Goal: Task Accomplishment & Management: Complete application form

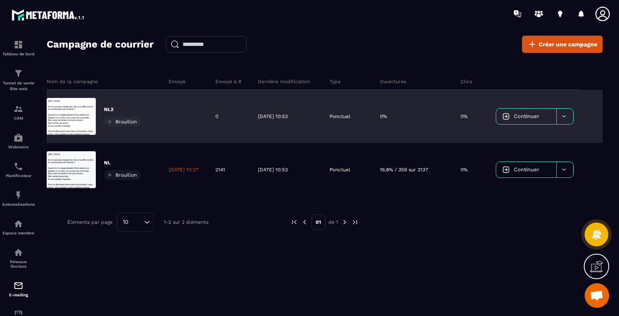
click at [565, 116] on icon at bounding box center [564, 116] width 6 height 6
click at [536, 116] on span "Continuer" at bounding box center [526, 116] width 25 height 6
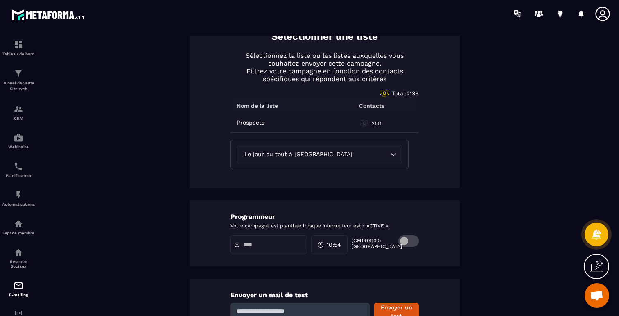
scroll to position [420, 0]
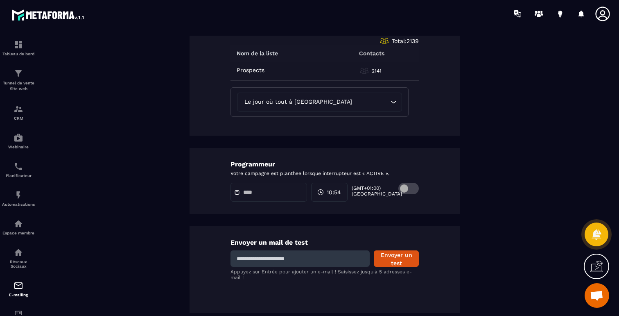
click at [261, 195] on div at bounding box center [269, 192] width 77 height 19
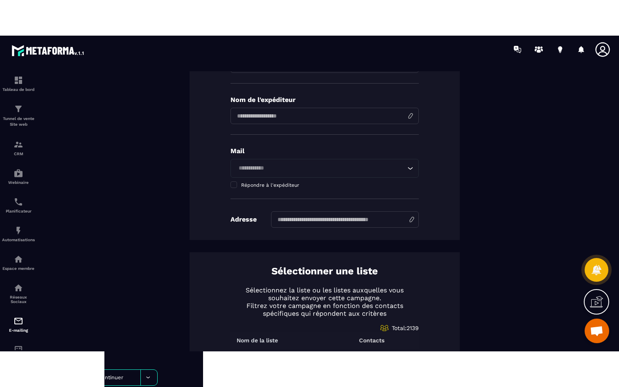
scroll to position [0, 0]
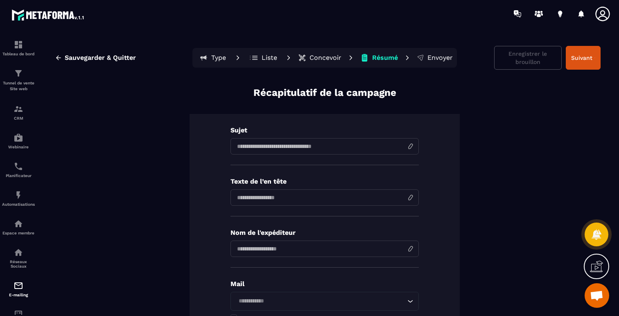
click at [250, 148] on input at bounding box center [325, 146] width 188 height 16
type input "**********"
click at [349, 195] on input at bounding box center [325, 197] width 188 height 16
click at [594, 264] on icon at bounding box center [596, 266] width 13 height 13
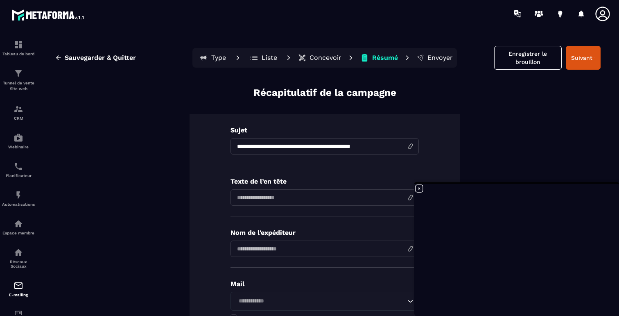
scroll to position [488, 0]
click at [420, 188] on icon at bounding box center [419, 188] width 10 height 10
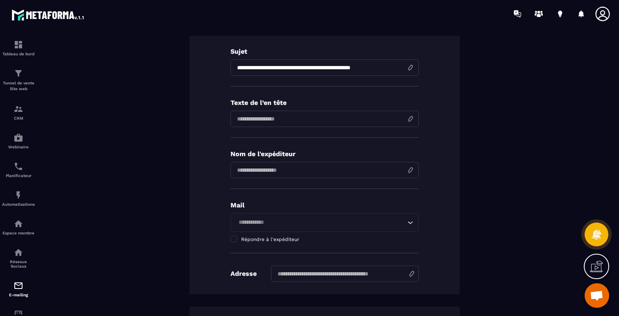
scroll to position [0, 0]
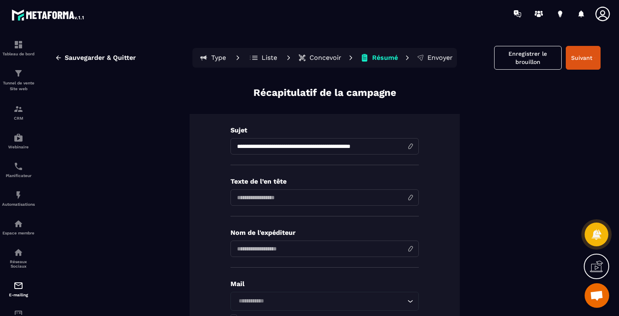
click at [261, 198] on input at bounding box center [325, 197] width 188 height 16
click at [263, 250] on input "input" at bounding box center [325, 248] width 188 height 16
type input "**********"
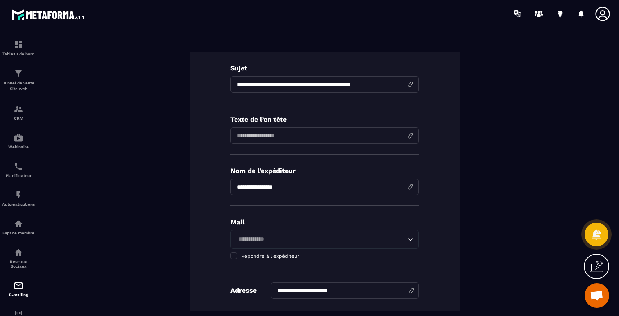
scroll to position [79, 0]
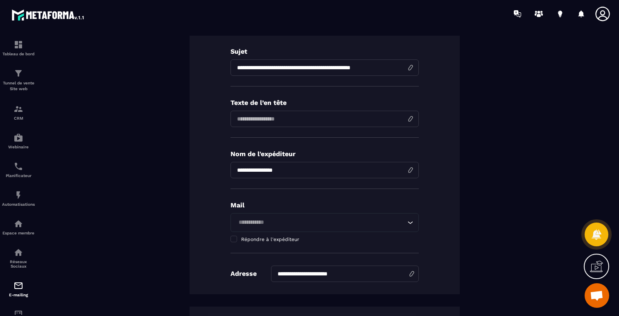
click at [257, 222] on input "Search for option" at bounding box center [321, 222] width 170 height 9
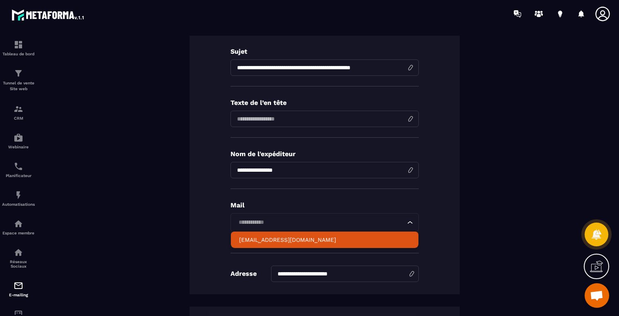
click at [260, 240] on p "hello@breathworkacademie.com" at bounding box center [324, 239] width 171 height 8
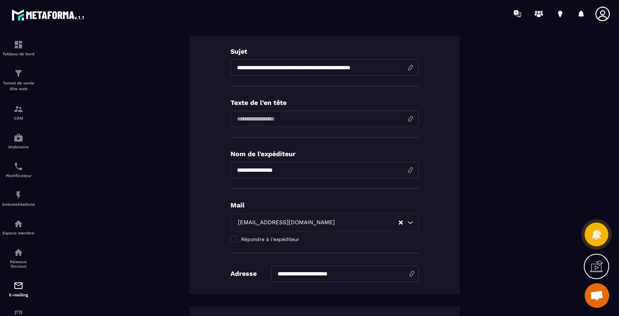
click at [208, 249] on div "**********" at bounding box center [325, 164] width 270 height 259
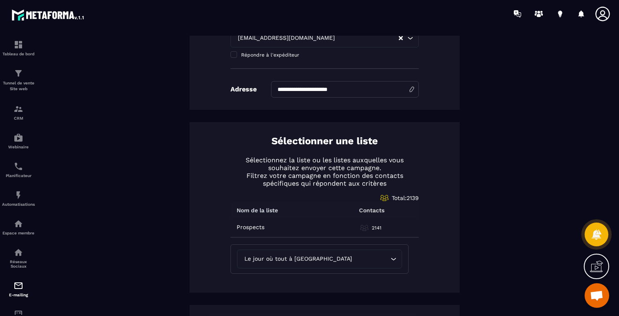
scroll to position [274, 0]
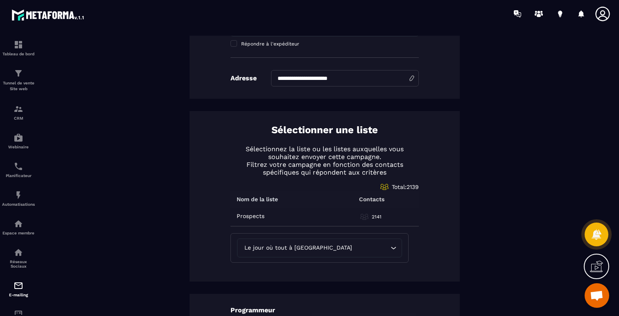
click at [209, 249] on div "Sélectionner une liste Sélectionnez la liste ou les listes auxquelles vous souh…" at bounding box center [325, 196] width 270 height 170
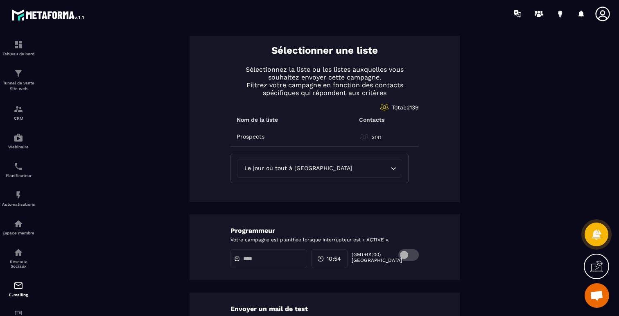
scroll to position [412, 0]
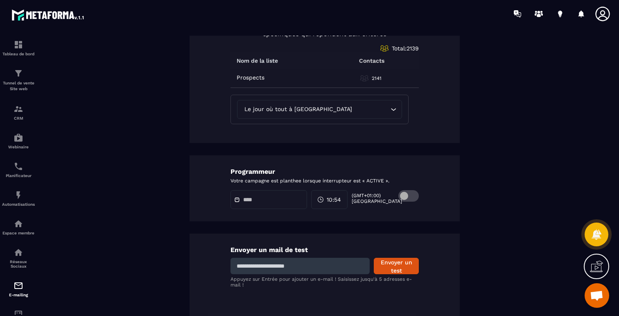
click at [250, 206] on div at bounding box center [269, 199] width 77 height 19
click at [237, 197] on icon at bounding box center [237, 200] width 6 height 6
click at [407, 194] on span at bounding box center [408, 195] width 20 height 11
click at [415, 194] on span at bounding box center [408, 195] width 20 height 11
click at [432, 188] on div "Programmeur Votre campagne est planthee lorsque interrupteur est « ACTIVE ». 10…" at bounding box center [325, 188] width 270 height 66
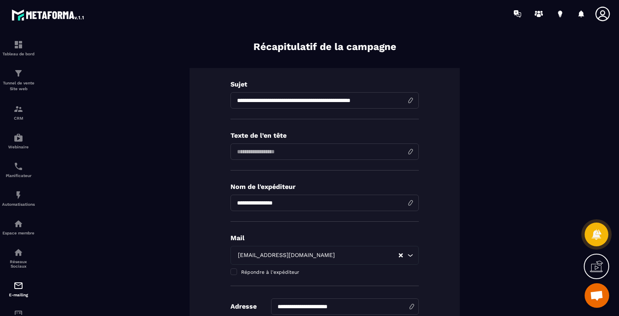
scroll to position [0, 0]
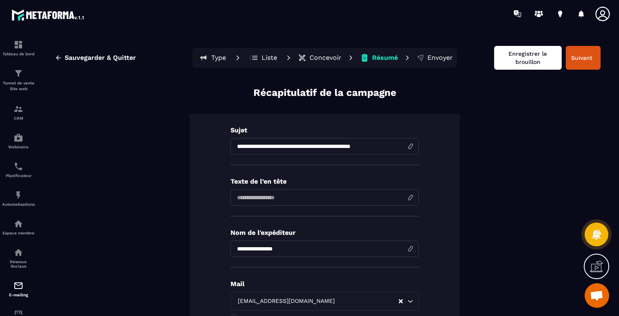
click at [519, 54] on button "Enregistrer le brouillon" at bounding box center [528, 58] width 68 height 24
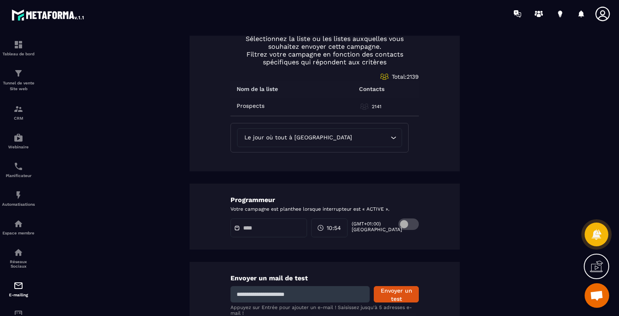
scroll to position [420, 0]
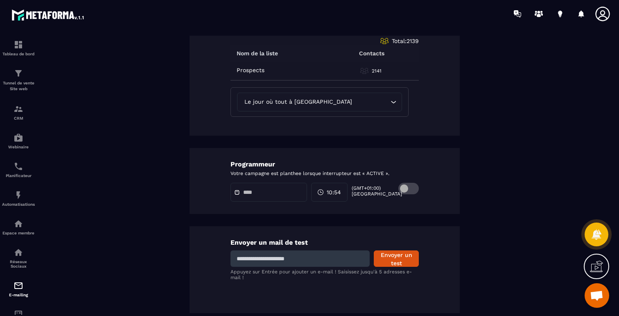
click at [248, 184] on div at bounding box center [269, 192] width 77 height 19
click at [244, 201] on div "Programmeur Votre campagne est planthee lorsque interrupteur est « ACTIVE ». 10…" at bounding box center [325, 181] width 270 height 66
click at [242, 198] on div at bounding box center [269, 192] width 77 height 19
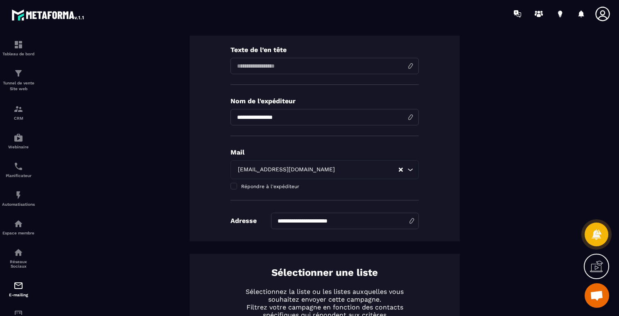
scroll to position [0, 0]
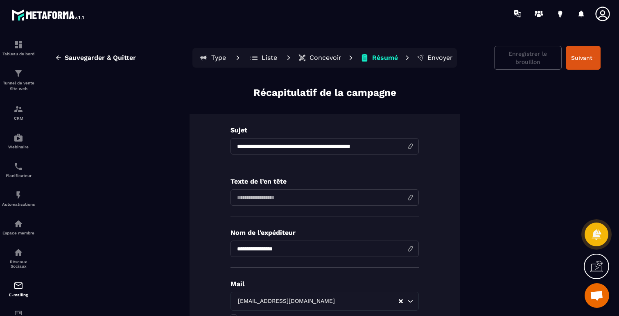
click at [213, 58] on p "Type" at bounding box center [218, 58] width 15 height 8
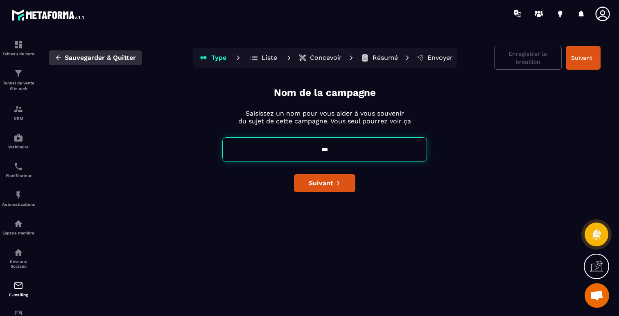
click at [57, 60] on icon "button" at bounding box center [58, 57] width 7 height 7
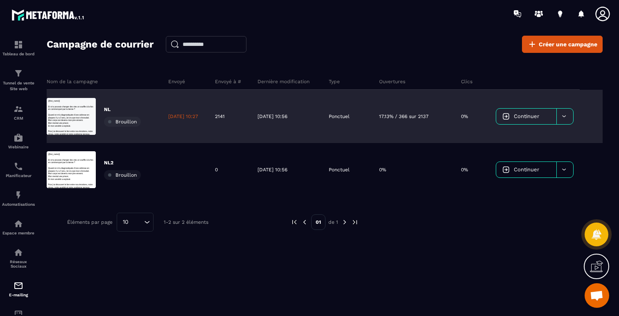
click at [129, 123] on span "Brouillon" at bounding box center [125, 122] width 21 height 6
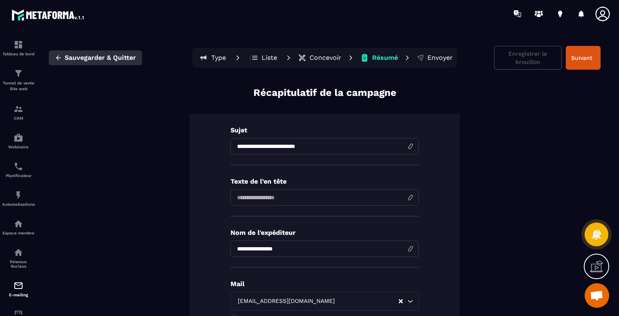
click at [55, 54] on icon "button" at bounding box center [58, 57] width 7 height 7
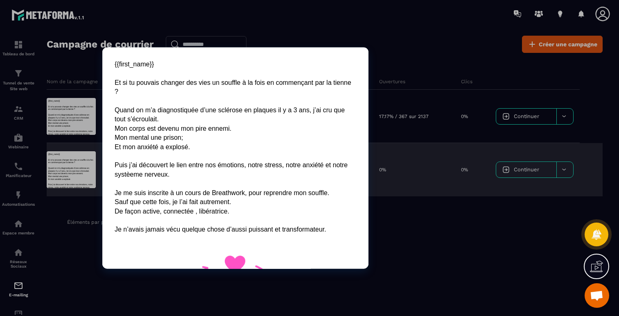
click at [75, 170] on div at bounding box center [71, 169] width 49 height 37
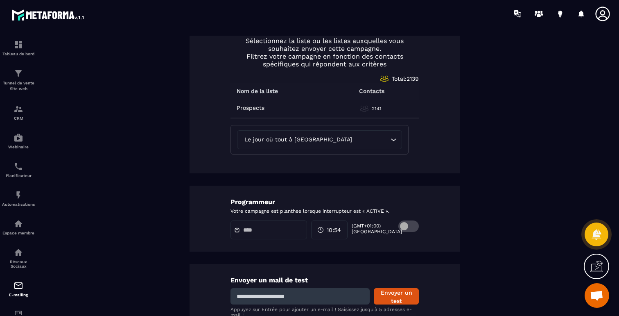
scroll to position [420, 0]
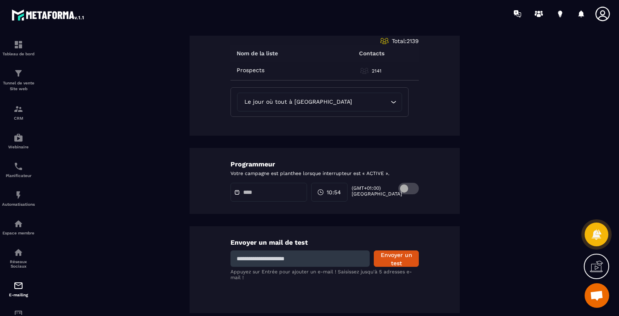
click at [249, 196] on div at bounding box center [269, 192] width 77 height 19
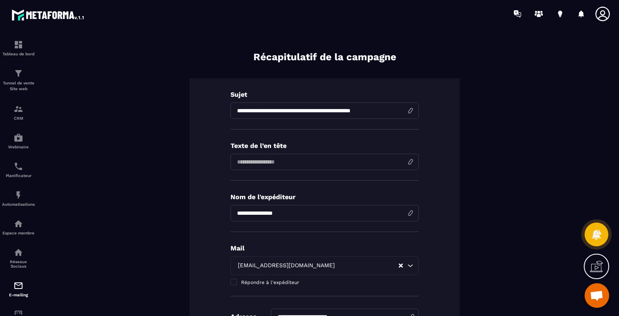
scroll to position [0, 0]
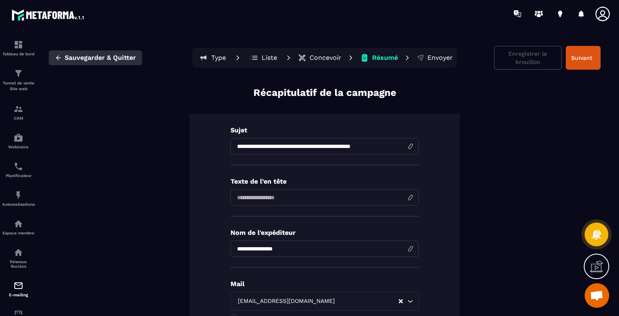
click at [54, 57] on button "Sauvegarder & Quitter" at bounding box center [95, 57] width 93 height 15
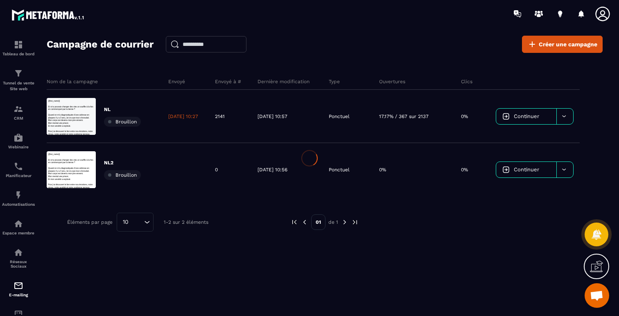
click at [59, 58] on div at bounding box center [309, 158] width 619 height 316
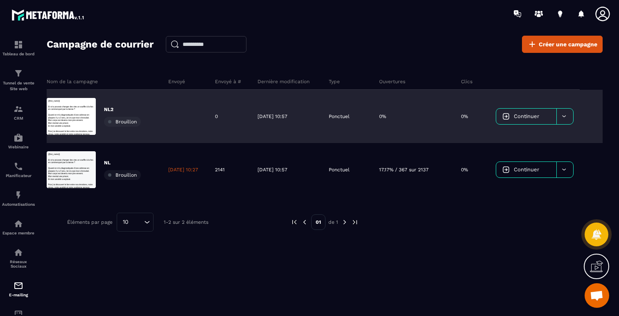
click at [568, 117] on div at bounding box center [564, 117] width 17 height 16
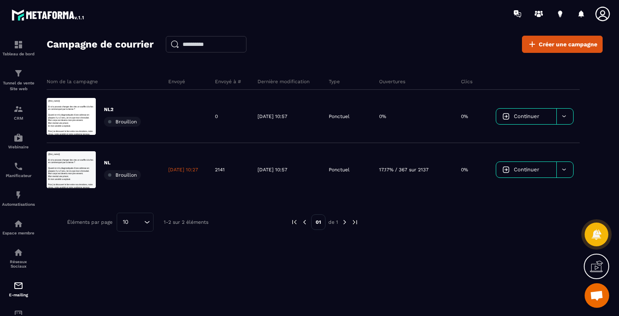
click at [173, 268] on div "Nom de la campagne Envoyé Envoyé à # Dernière modification Type Ouvertures Clic…" at bounding box center [325, 173] width 556 height 217
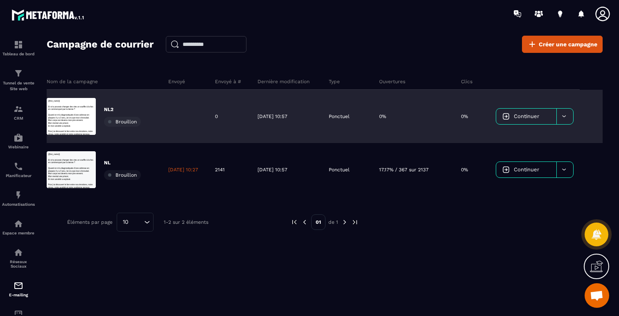
click at [111, 121] on div "Brouillon" at bounding box center [122, 122] width 37 height 10
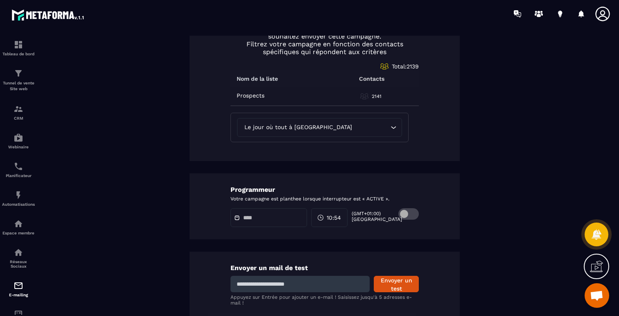
scroll to position [420, 0]
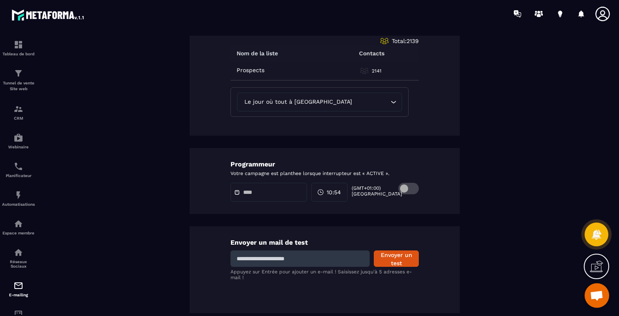
click at [407, 187] on span at bounding box center [408, 188] width 20 height 11
click at [267, 192] on input "text" at bounding box center [271, 192] width 57 height 6
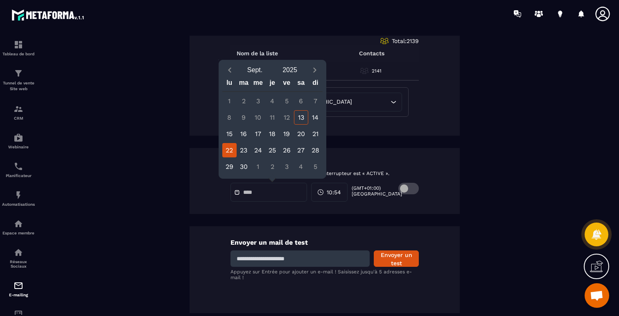
click at [231, 148] on div "22" at bounding box center [229, 150] width 14 height 14
type input "**********"
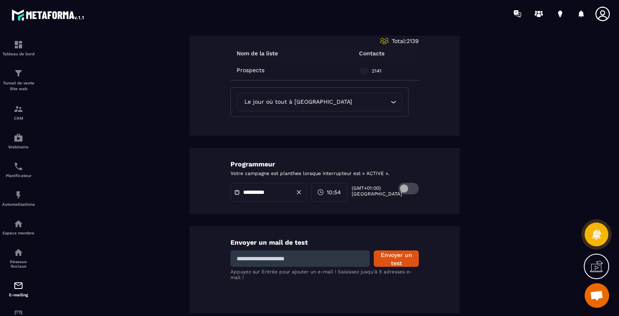
click at [335, 192] on span "10:54" at bounding box center [334, 192] width 14 height 8
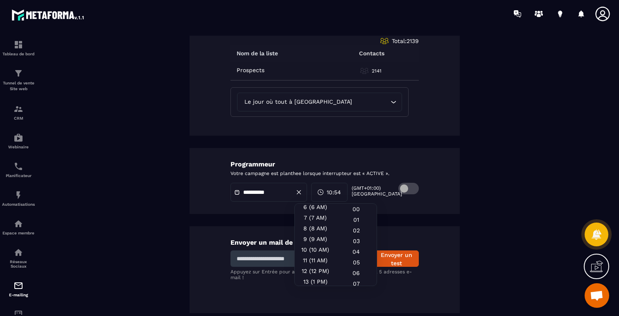
scroll to position [66, 0]
click at [323, 233] on div "8 (8 AM)" at bounding box center [315, 228] width 41 height 11
click at [357, 211] on div "00" at bounding box center [356, 208] width 41 height 11
click at [399, 204] on div "**********" at bounding box center [325, 181] width 270 height 66
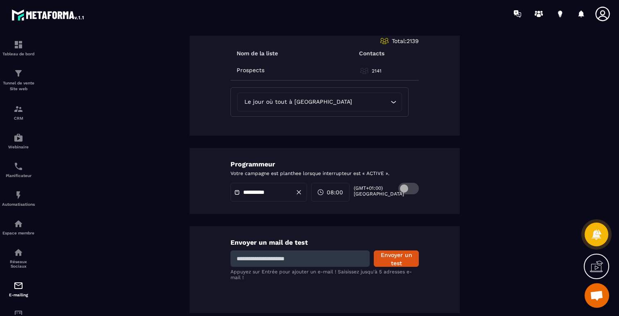
click at [399, 204] on div "**********" at bounding box center [325, 181] width 270 height 66
click at [399, 207] on div "**********" at bounding box center [325, 181] width 270 height 66
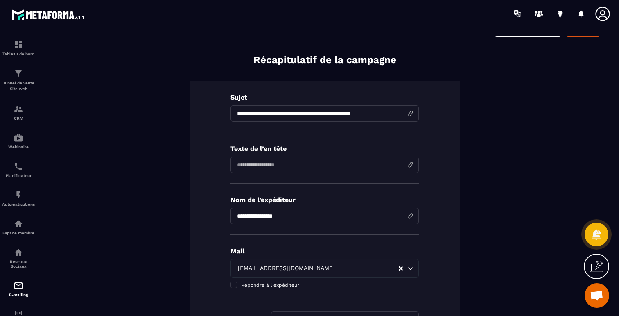
scroll to position [0, 0]
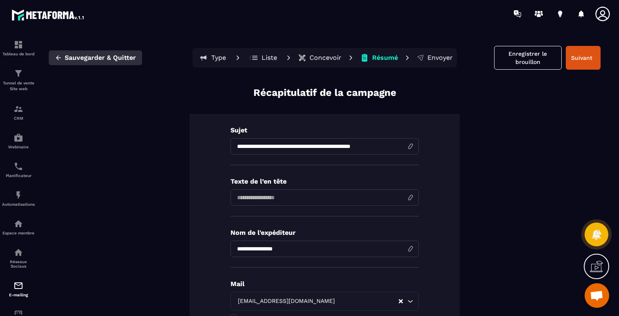
click at [90, 57] on span "Sauvegarder & Quitter" at bounding box center [100, 58] width 71 height 8
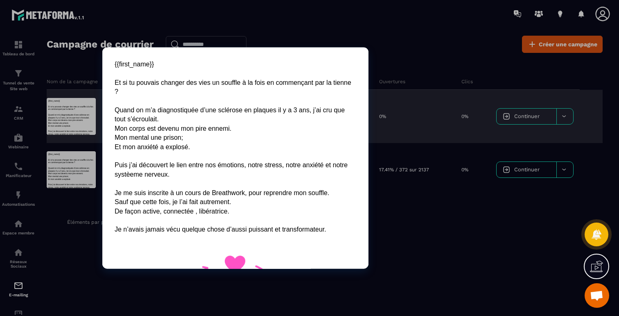
click at [71, 115] on div at bounding box center [71, 116] width 49 height 37
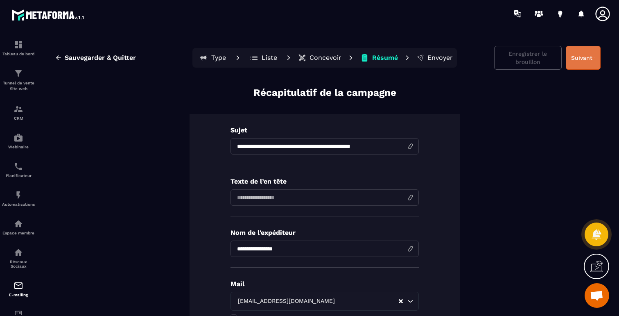
click at [583, 60] on button "Suivant" at bounding box center [583, 58] width 35 height 24
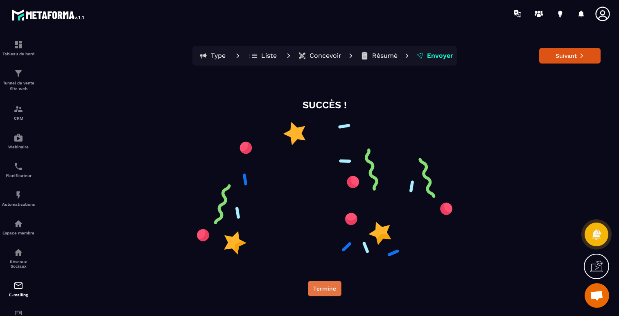
click at [331, 284] on button "Termine" at bounding box center [325, 288] width 34 height 16
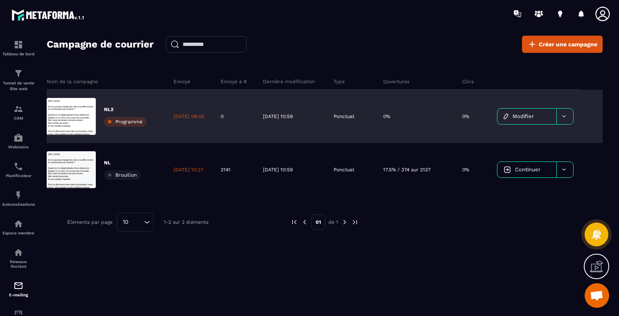
click at [106, 106] on p "NL2" at bounding box center [125, 109] width 43 height 7
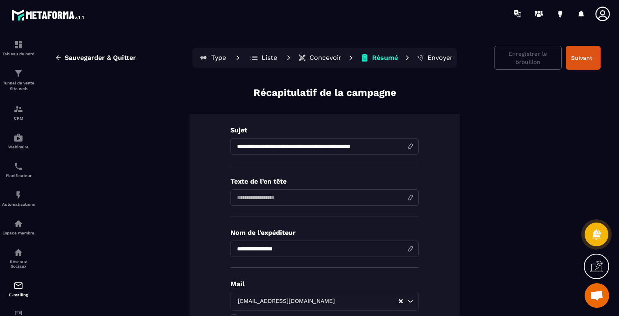
click at [218, 55] on p "Type" at bounding box center [218, 58] width 15 height 8
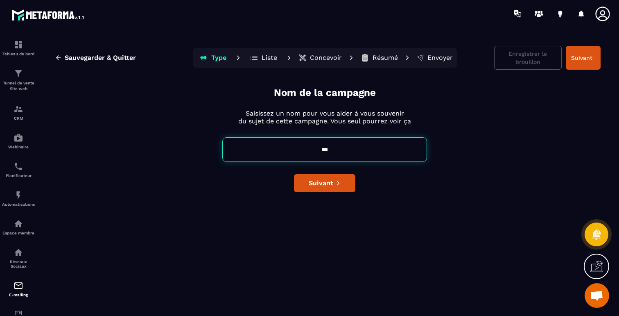
click at [323, 156] on input "***" at bounding box center [324, 149] width 205 height 25
drag, startPoint x: 335, startPoint y: 148, endPoint x: 296, endPoint y: 148, distance: 38.9
click at [296, 148] on input "***" at bounding box center [324, 149] width 205 height 25
type input "**********"
click at [111, 58] on span "Sauvegarder & Quitter" at bounding box center [100, 58] width 71 height 8
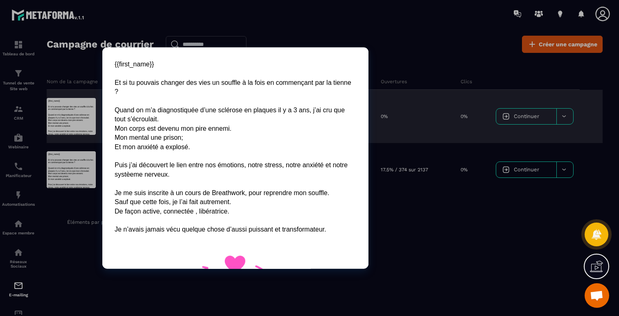
click at [65, 110] on div at bounding box center [71, 116] width 49 height 37
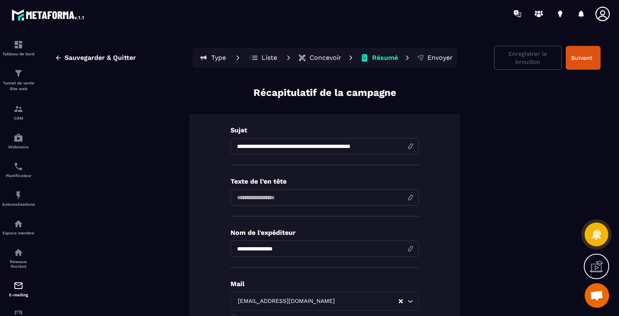
click at [262, 55] on p "Liste" at bounding box center [270, 58] width 16 height 8
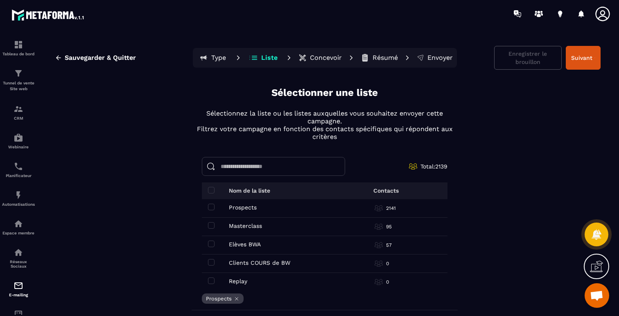
click at [212, 60] on p "Type" at bounding box center [218, 58] width 15 height 8
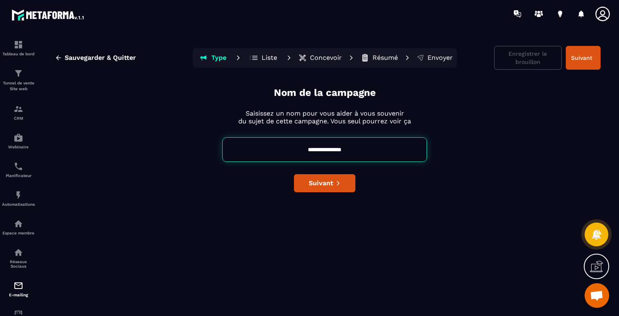
click at [313, 149] on input "**********" at bounding box center [324, 149] width 205 height 25
type input "**********"
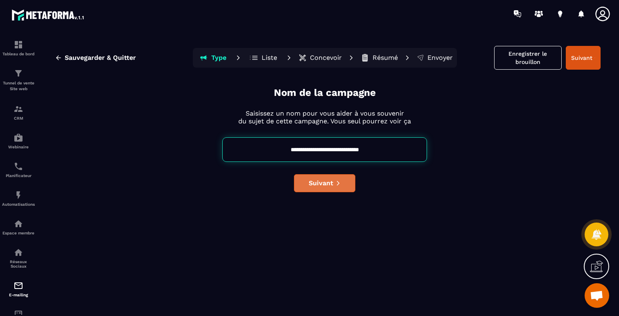
click at [316, 186] on span "Suivant" at bounding box center [321, 183] width 25 height 8
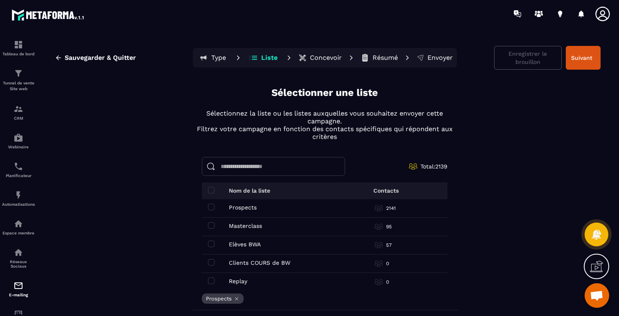
click at [382, 58] on p "Résumé" at bounding box center [385, 58] width 25 height 8
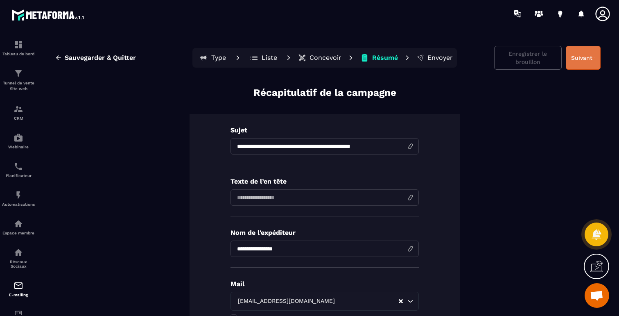
click at [583, 53] on button "Suivant" at bounding box center [583, 58] width 35 height 24
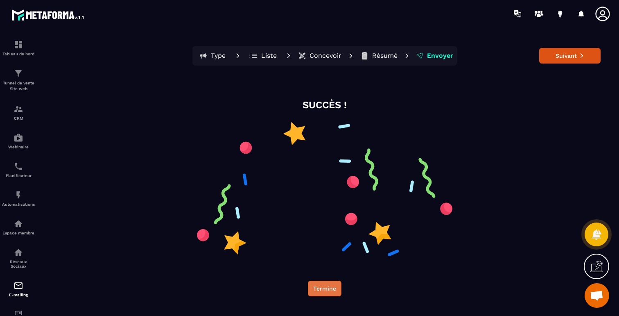
click at [327, 286] on button "Termine" at bounding box center [325, 288] width 34 height 16
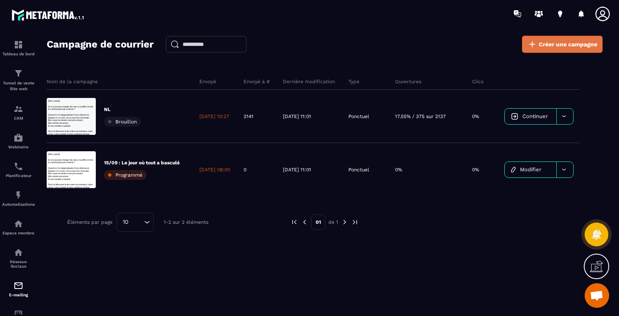
click at [538, 42] on link "Créer une campagne" at bounding box center [562, 44] width 81 height 17
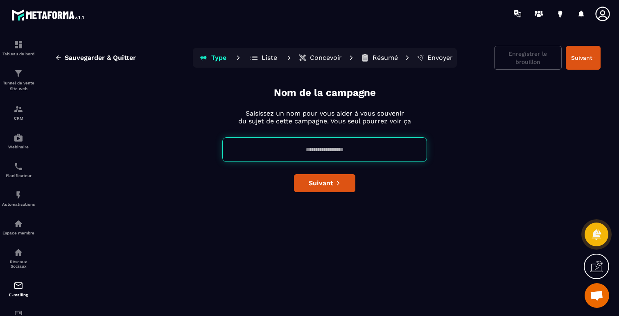
click at [281, 145] on input at bounding box center [324, 149] width 205 height 25
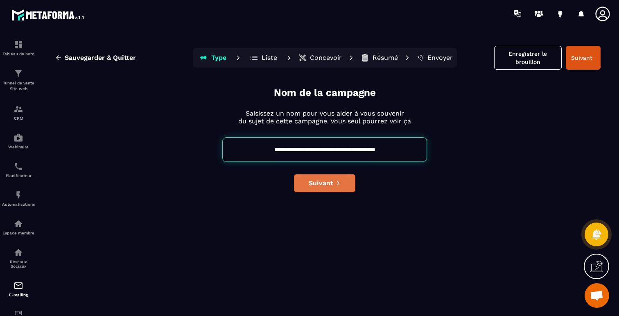
type input "**********"
click at [321, 180] on span "Suivant" at bounding box center [321, 183] width 25 height 8
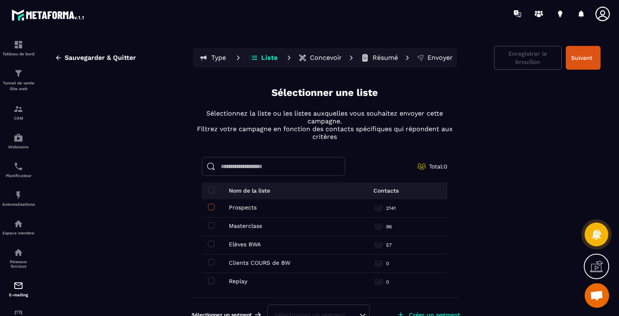
click at [209, 206] on span at bounding box center [211, 206] width 7 height 7
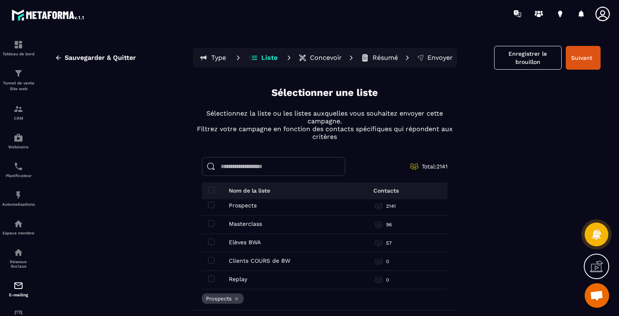
scroll to position [31, 0]
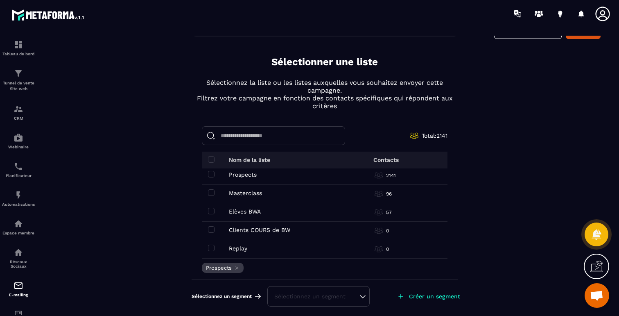
click at [365, 294] on div "Sélectionnez un segment" at bounding box center [318, 296] width 102 height 20
click at [362, 297] on div "Sélectionnez un segment" at bounding box center [318, 296] width 88 height 8
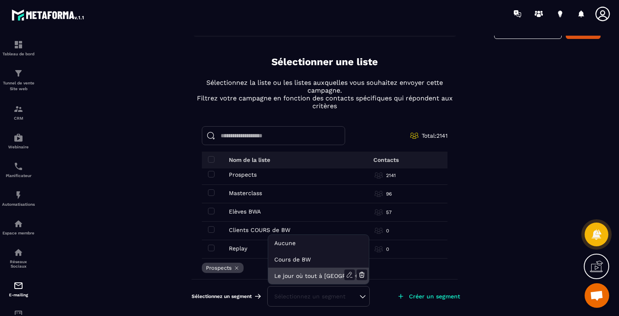
click at [326, 274] on li "Le jour où tout à basculer" at bounding box center [318, 275] width 101 height 16
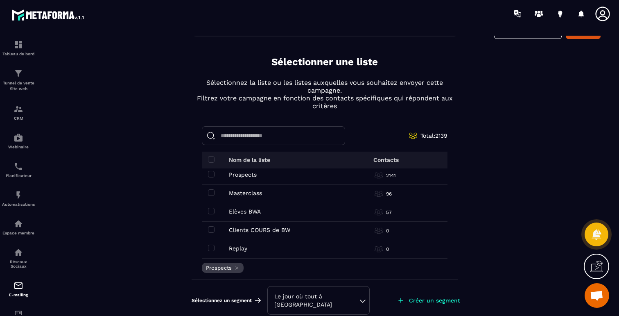
click at [477, 239] on div "Sauvegarder & Quitter Type Liste Concevoir Résumé Envoyer Enregistrer le brouil…" at bounding box center [324, 179] width 572 height 287
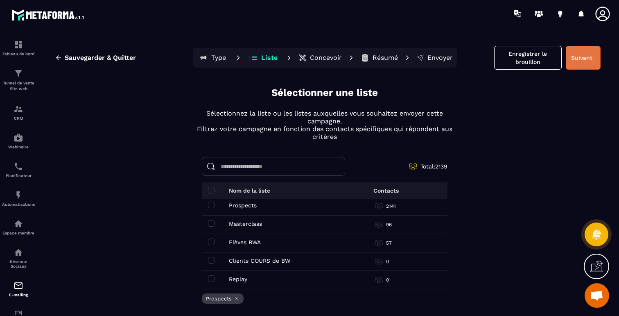
click at [583, 58] on button "Suivant" at bounding box center [583, 58] width 35 height 24
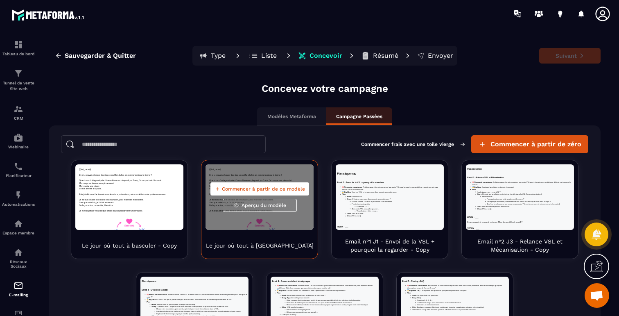
click at [267, 185] on span "Commencer à partir de ce modèle" at bounding box center [263, 188] width 83 height 7
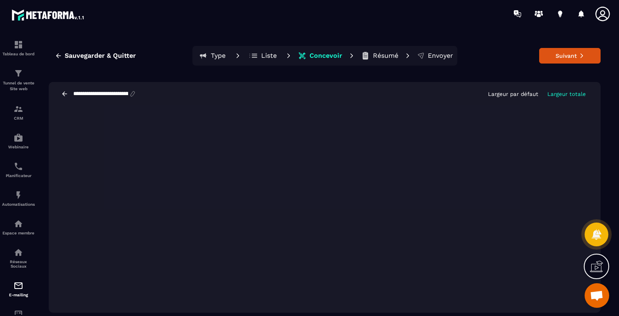
click at [136, 95] on icon at bounding box center [132, 93] width 7 height 7
click at [105, 97] on div "**********" at bounding box center [325, 94] width 552 height 24
click at [94, 89] on div "**********" at bounding box center [325, 94] width 552 height 24
click at [134, 94] on icon at bounding box center [132, 93] width 7 height 7
click at [136, 93] on icon at bounding box center [132, 93] width 7 height 7
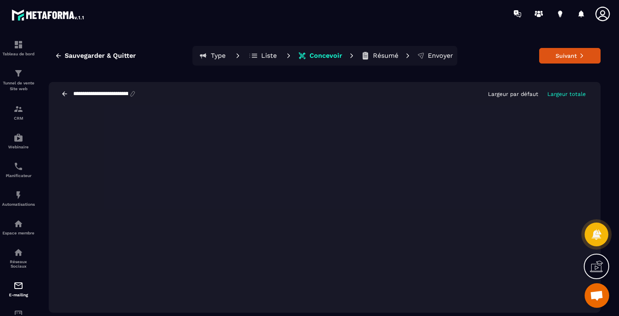
click at [108, 93] on input "**********" at bounding box center [100, 93] width 57 height 7
type input "**********"
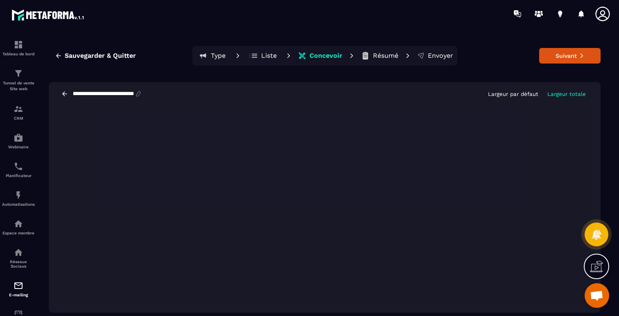
scroll to position [0, 0]
click at [500, 95] on p "Largeur par défaut" at bounding box center [513, 94] width 50 height 6
click at [563, 93] on p "Largeur totale" at bounding box center [566, 94] width 38 height 6
click at [527, 92] on p "Largeur par défaut" at bounding box center [513, 94] width 50 height 6
click at [568, 93] on p "Largeur totale" at bounding box center [566, 94] width 38 height 6
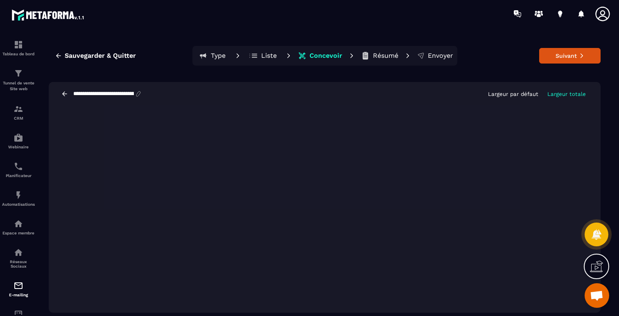
click at [67, 99] on div "**********" at bounding box center [325, 94] width 552 height 24
click at [66, 96] on icon at bounding box center [64, 93] width 7 height 7
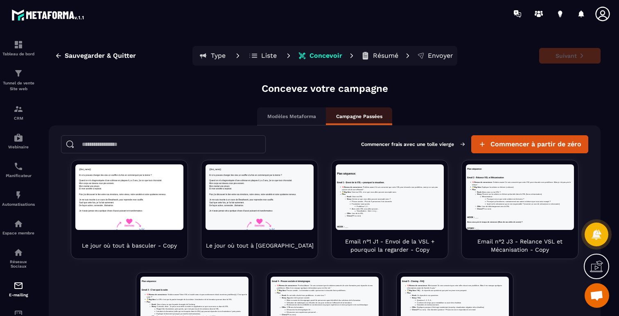
click at [66, 96] on div "Concevez votre campagne Modèles Metaforma Campagne Passées Commencer frais avec…" at bounding box center [325, 245] width 552 height 326
click at [103, 56] on span "Sauvegarder & Quitter" at bounding box center [100, 56] width 71 height 8
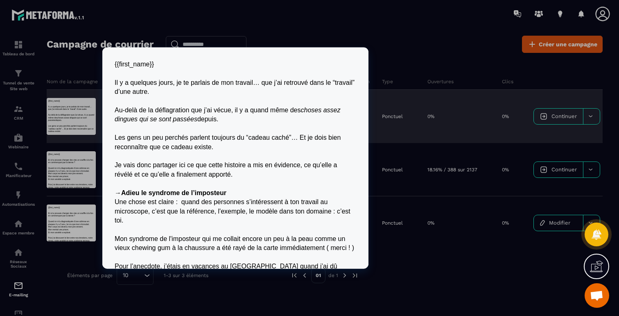
click at [64, 122] on div at bounding box center [71, 116] width 49 height 37
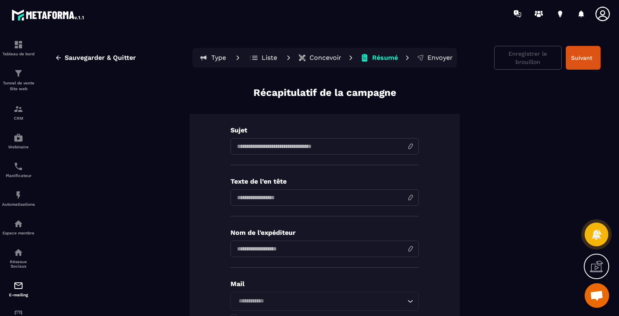
click at [322, 60] on p "Concevoir" at bounding box center [326, 58] width 32 height 8
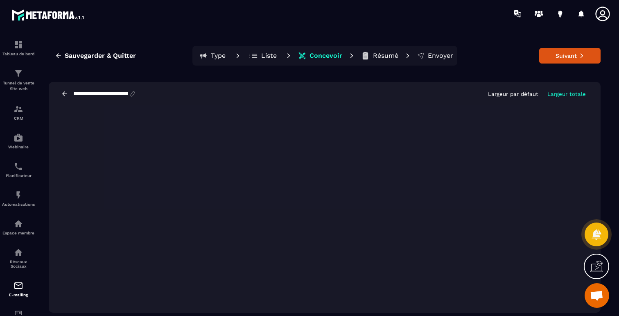
click at [376, 58] on p "Résumé" at bounding box center [385, 56] width 25 height 8
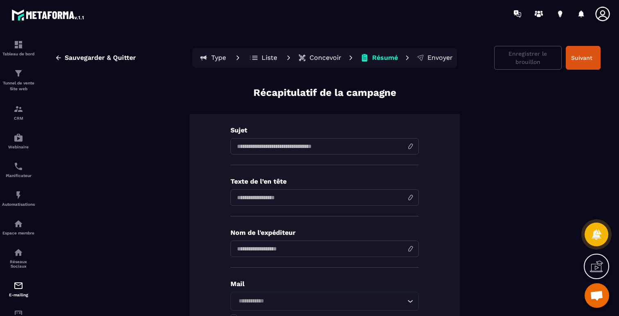
click at [274, 145] on input at bounding box center [325, 146] width 188 height 16
type input "**********"
click at [253, 197] on input at bounding box center [325, 197] width 188 height 16
type input "**********"
click at [334, 181] on p "Texte de l’en tête" at bounding box center [325, 181] width 188 height 8
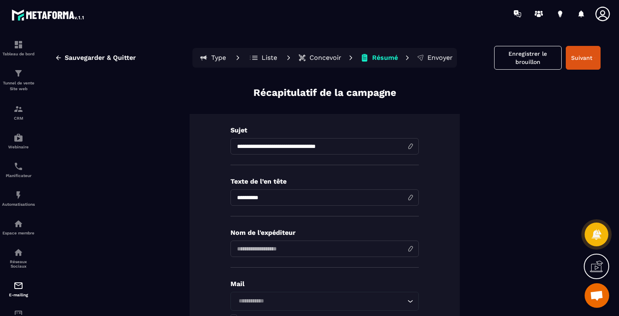
click at [284, 251] on input "input" at bounding box center [325, 248] width 188 height 16
type input "**********"
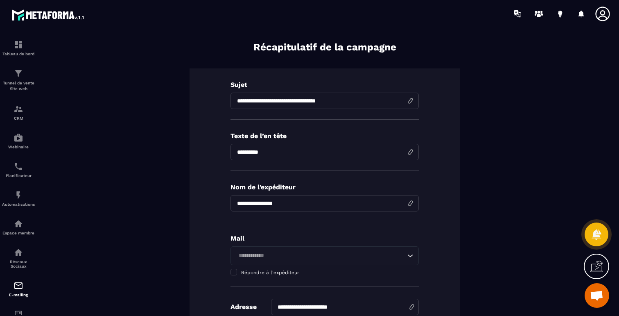
scroll to position [50, 0]
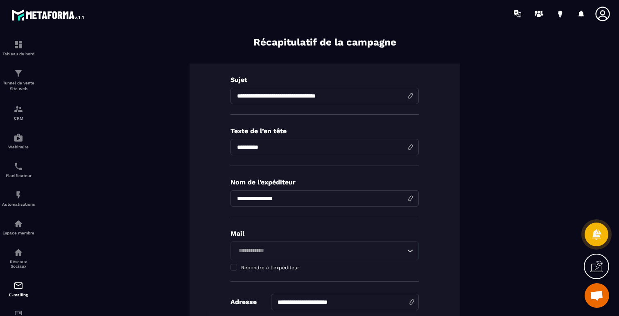
click at [262, 253] on input "Search for option" at bounding box center [321, 250] width 170 height 9
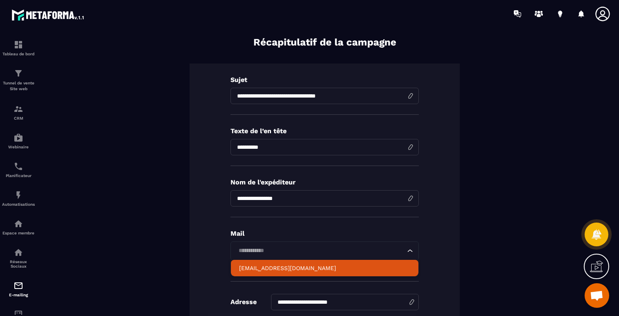
click at [263, 267] on p "hello@breathworkacademie.com" at bounding box center [324, 268] width 171 height 8
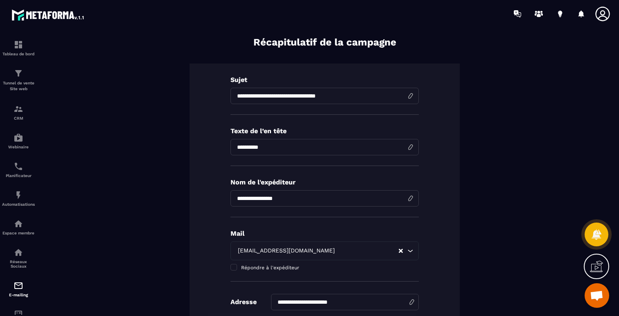
click at [214, 246] on div "**********" at bounding box center [325, 192] width 270 height 259
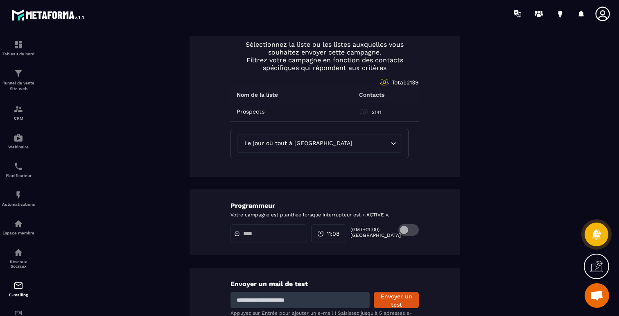
scroll to position [393, 0]
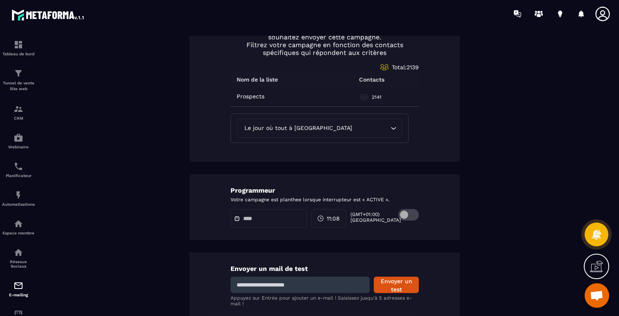
click at [406, 215] on span at bounding box center [408, 214] width 20 height 11
click at [257, 215] on input "text" at bounding box center [271, 218] width 57 height 6
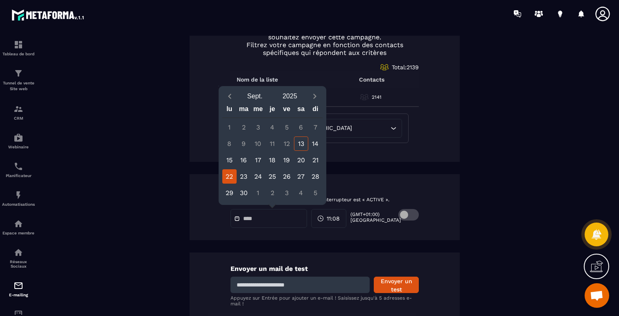
click at [231, 176] on div "22" at bounding box center [229, 176] width 14 height 14
type input "**********"
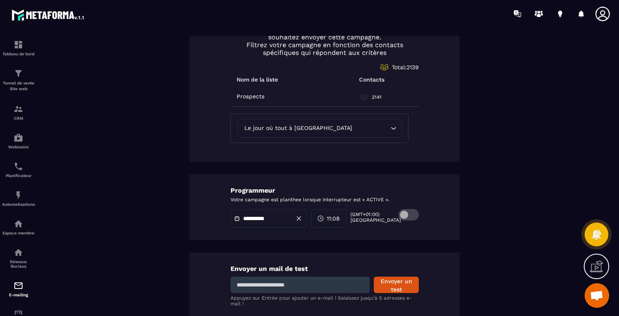
click at [340, 219] on span "11:08" at bounding box center [333, 218] width 13 height 8
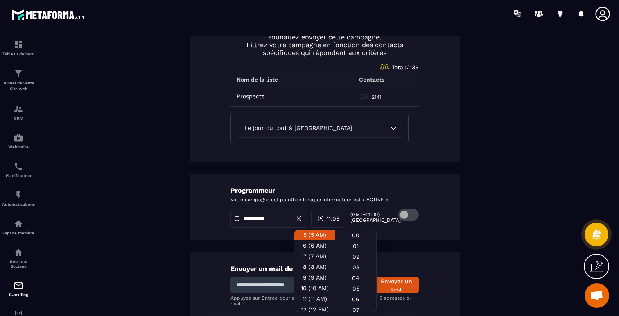
scroll to position [57, 0]
click at [315, 262] on div "8 (8 AM)" at bounding box center [314, 263] width 41 height 11
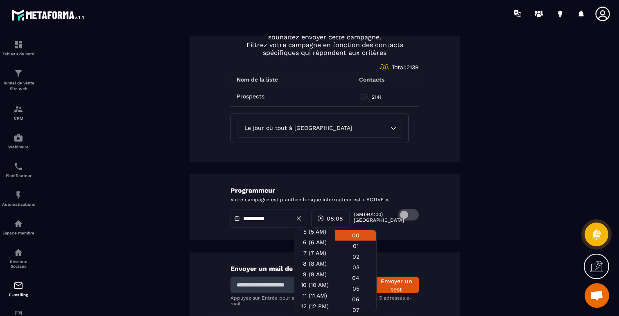
click at [353, 234] on div "00" at bounding box center [355, 235] width 41 height 11
click at [400, 232] on div "**********" at bounding box center [325, 207] width 270 height 66
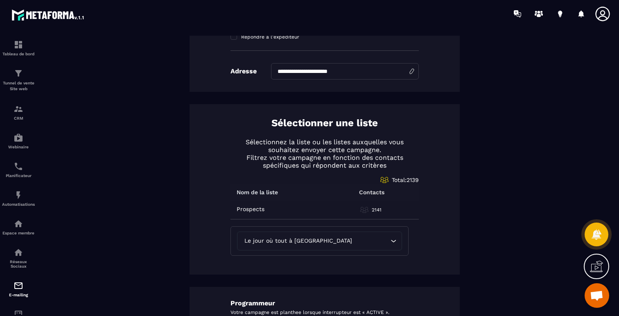
scroll to position [420, 0]
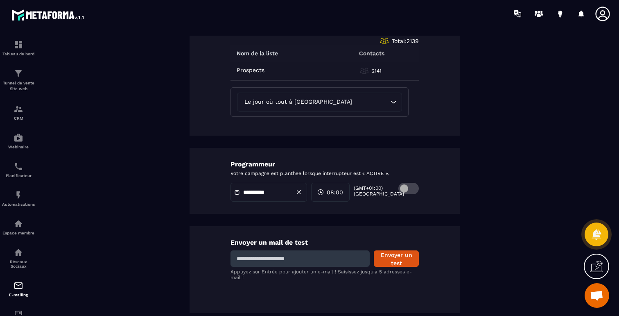
click at [316, 254] on input at bounding box center [300, 258] width 139 height 16
type input "**********"
click at [395, 255] on button "Envoyer un test" at bounding box center [396, 258] width 45 height 16
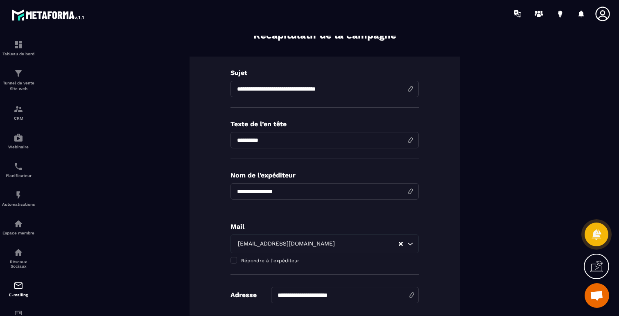
scroll to position [0, 0]
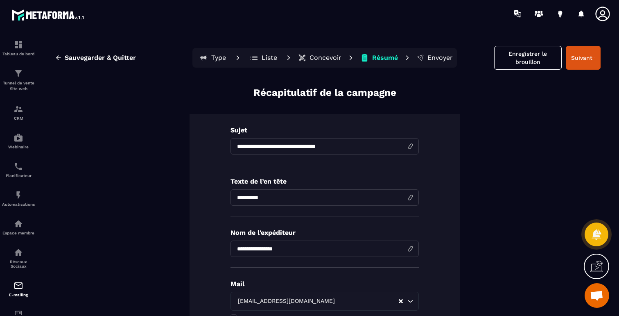
click at [316, 59] on p "Concevoir" at bounding box center [326, 58] width 32 height 8
click at [321, 56] on p "Concevoir" at bounding box center [326, 58] width 32 height 8
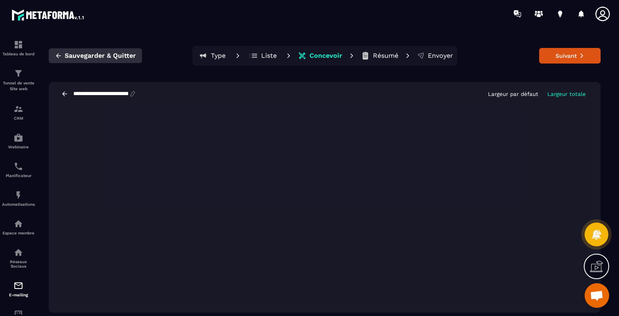
click at [99, 51] on button "Sauvegarder & Quitter" at bounding box center [95, 55] width 93 height 15
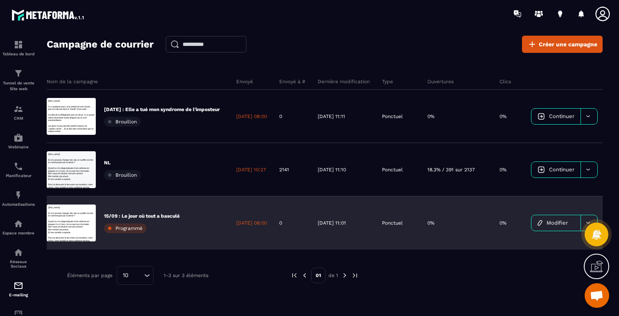
click at [119, 218] on p "15/09 : Le jour où tout a basculé" at bounding box center [142, 215] width 76 height 7
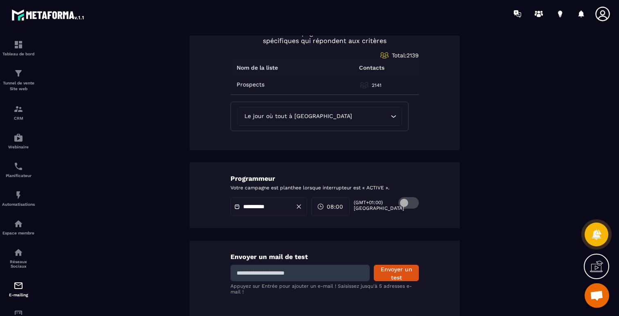
scroll to position [420, 0]
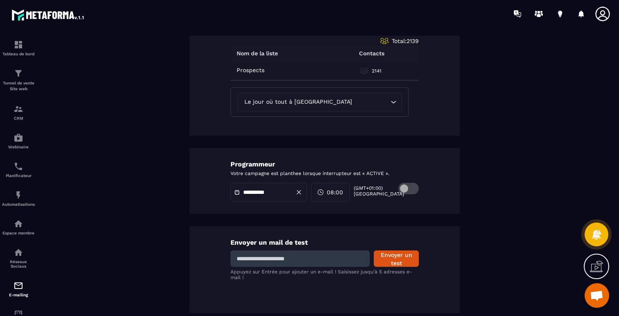
click at [266, 192] on input "**********" at bounding box center [271, 192] width 57 height 6
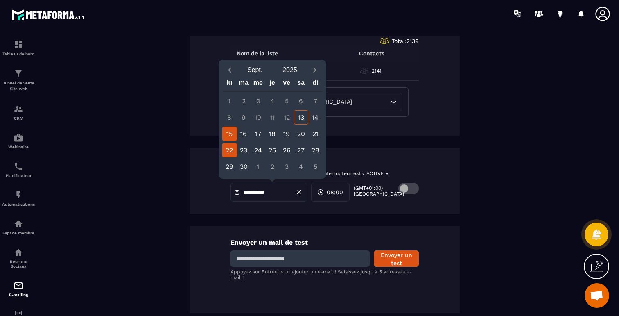
click at [229, 133] on div "15" at bounding box center [229, 134] width 14 height 14
type input "**********"
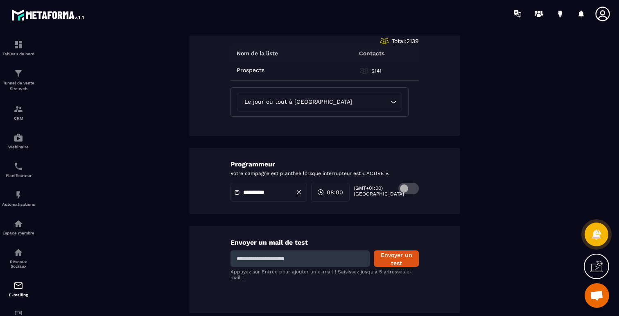
click at [448, 210] on div "**********" at bounding box center [325, 181] width 270 height 66
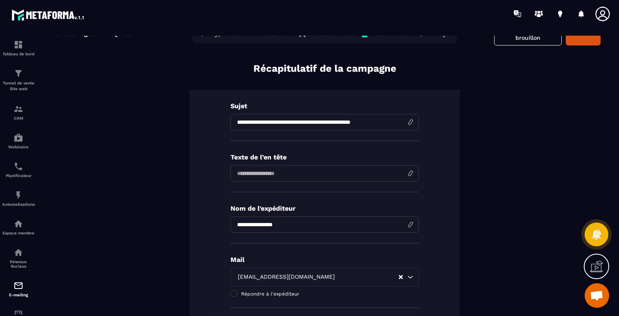
scroll to position [0, 0]
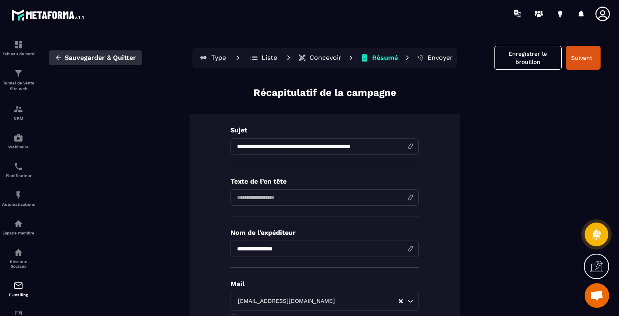
click at [119, 58] on span "Sauvegarder & Quitter" at bounding box center [100, 58] width 71 height 8
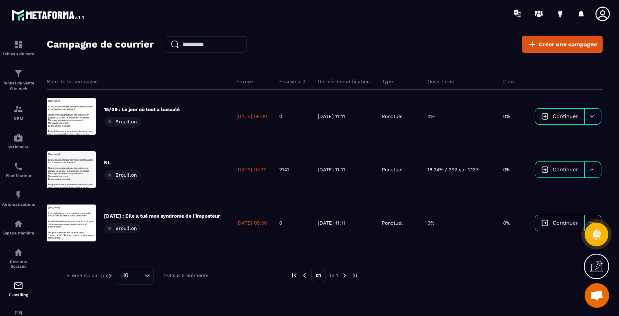
click at [88, 57] on div "Campagne de courrier Créer une campagne Nom de la campagne Envoyé Envoyé à # De…" at bounding box center [325, 179] width 556 height 287
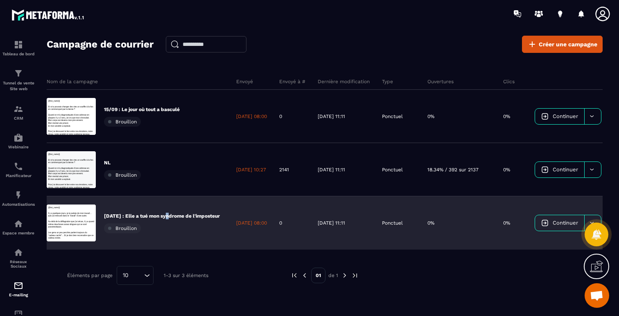
click at [166, 215] on p "22 sept : Elle a tué mon syndrome de l'imposteur" at bounding box center [162, 215] width 116 height 7
